Goal: Communication & Community: Answer question/provide support

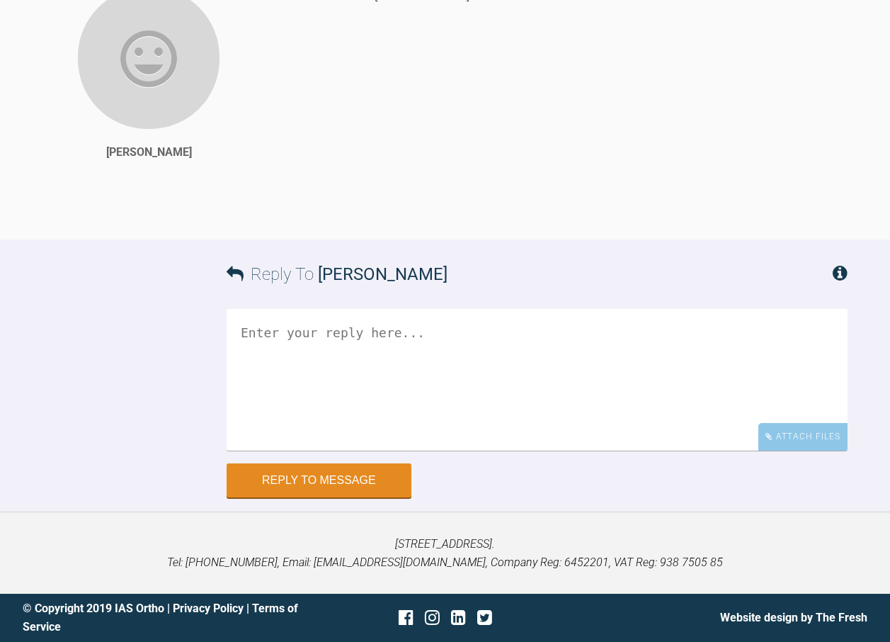
scroll to position [5198, 0]
click at [556, 157] on div "Patient name [PERSON_NAME]" at bounding box center [572, 102] width 550 height 232
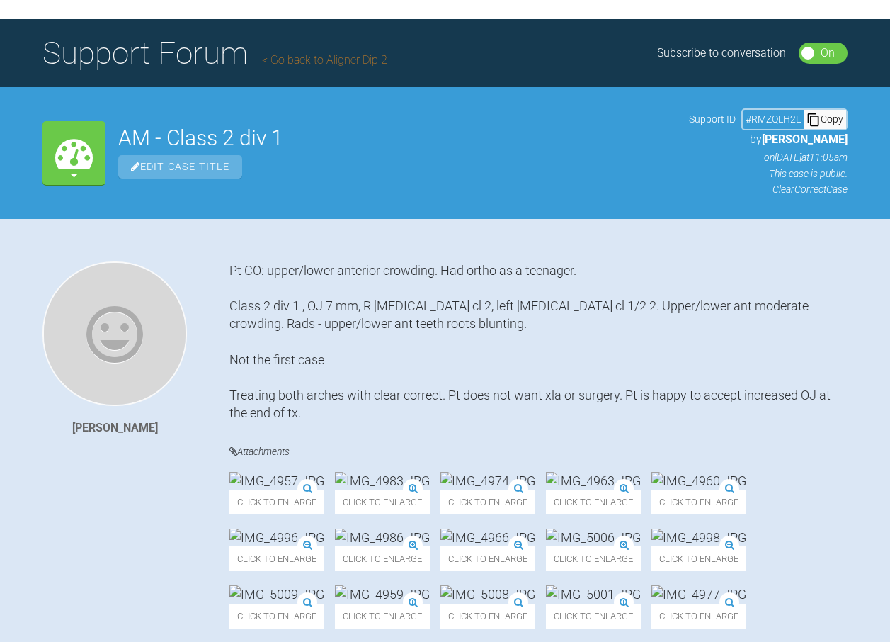
scroll to position [0, 0]
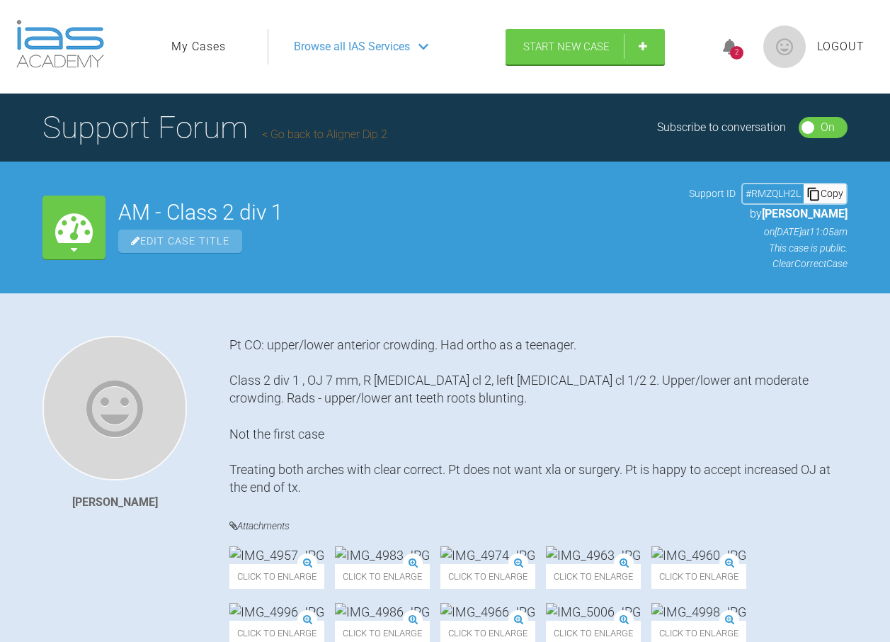
click at [295, 131] on link "Go back to Aligner Dip 2" at bounding box center [324, 133] width 125 height 13
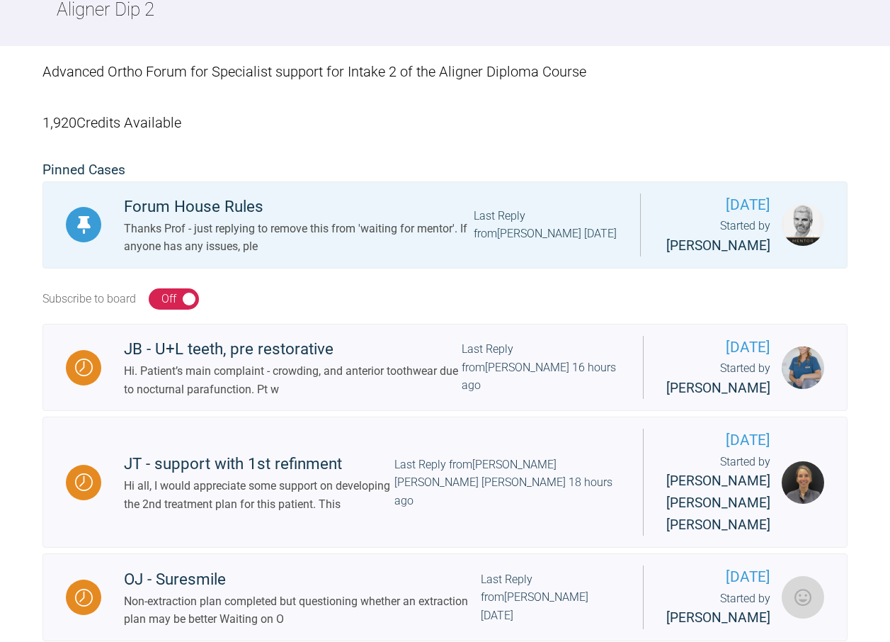
scroll to position [354, 0]
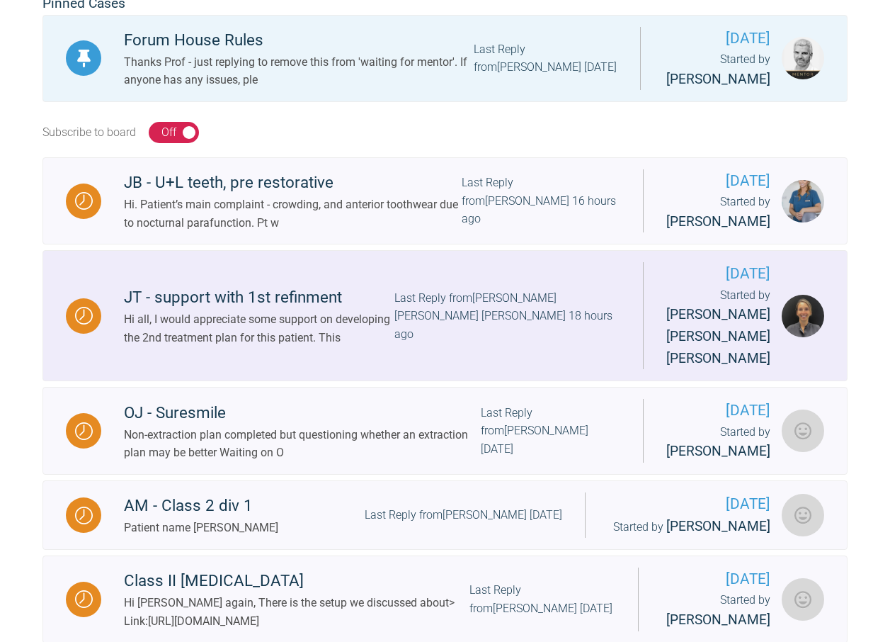
click at [183, 346] on div "Hi all, I would appreciate some support on developing the 2nd treatment plan fo…" at bounding box center [259, 328] width 271 height 36
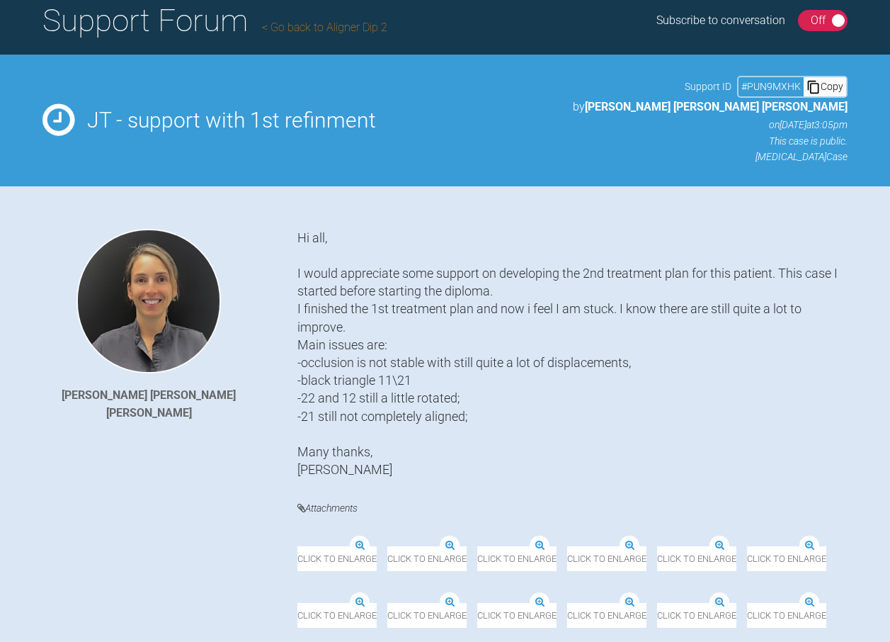
scroll to position [47, 0]
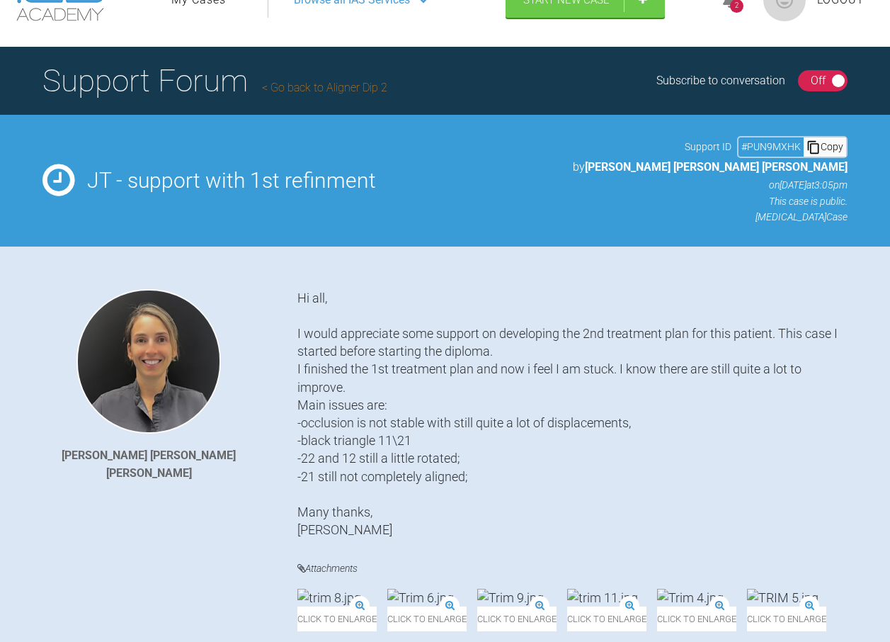
scroll to position [156, 0]
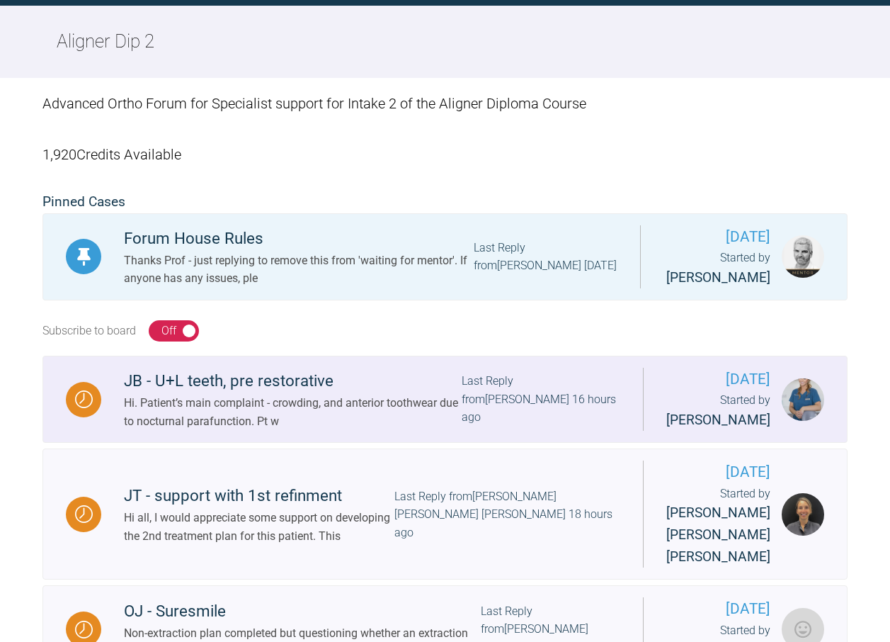
click at [761, 422] on span "Katherine Weatherly" at bounding box center [718, 420] width 104 height 16
